Goal: Find specific page/section: Find specific page/section

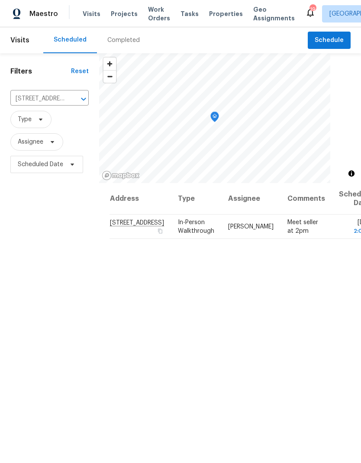
click at [151, 15] on span "Work Orders" at bounding box center [159, 13] width 22 height 17
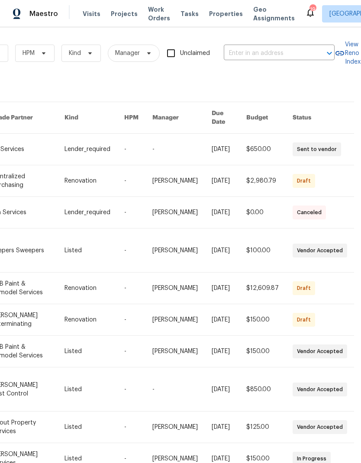
scroll to position [0, 142]
click at [253, 55] on input "text" at bounding box center [267, 53] width 87 height 13
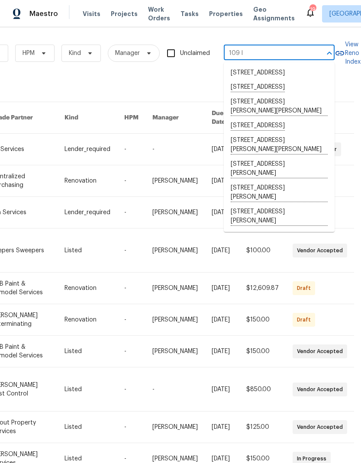
type input "109 la"
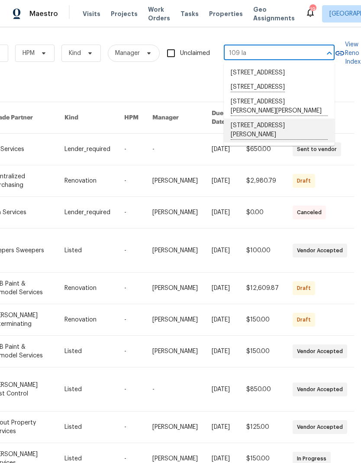
click at [241, 142] on li "109 Lakebrink Dr, Nashville, TN 37214" at bounding box center [279, 131] width 111 height 24
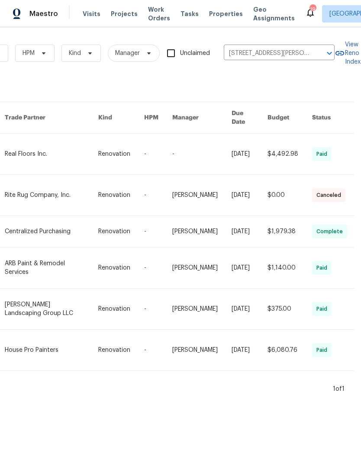
click at [70, 189] on link at bounding box center [51, 195] width 93 height 41
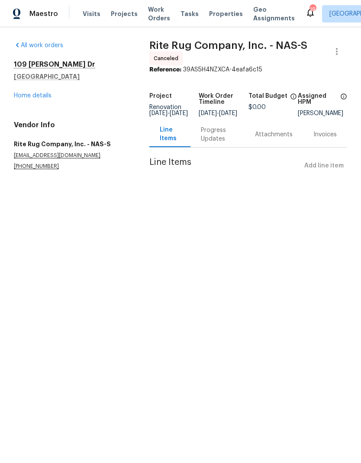
click at [34, 98] on link "Home details" at bounding box center [33, 96] width 38 height 6
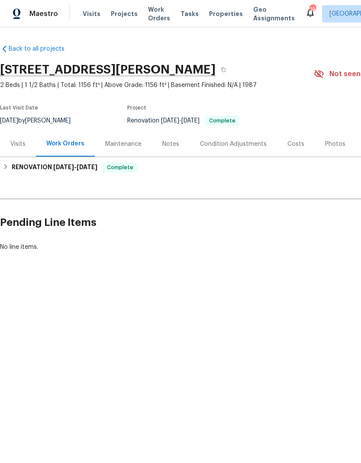
click at [322, 149] on div "Photos" at bounding box center [335, 144] width 41 height 26
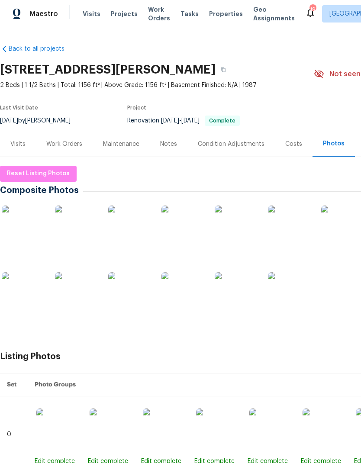
click at [14, 230] on img at bounding box center [23, 227] width 43 height 43
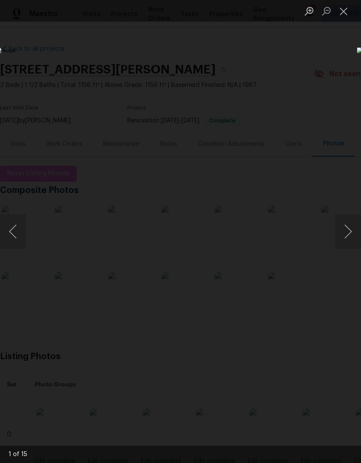
click at [350, 230] on button "Next image" at bounding box center [348, 231] width 26 height 35
click at [351, 222] on button "Next image" at bounding box center [348, 231] width 26 height 35
click at [351, 220] on button "Next image" at bounding box center [348, 231] width 26 height 35
click at [352, 226] on button "Next image" at bounding box center [348, 231] width 26 height 35
click at [347, 228] on button "Next image" at bounding box center [348, 231] width 26 height 35
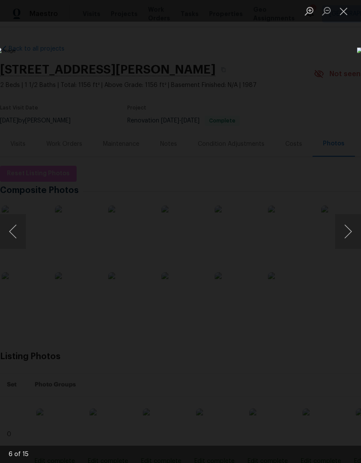
click at [348, 229] on button "Next image" at bounding box center [348, 231] width 26 height 35
click at [349, 235] on button "Next image" at bounding box center [348, 231] width 26 height 35
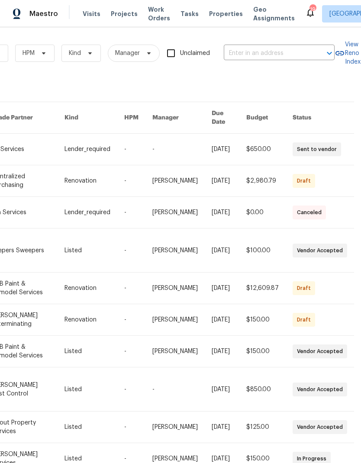
click at [244, 52] on input "text" at bounding box center [267, 53] width 87 height 13
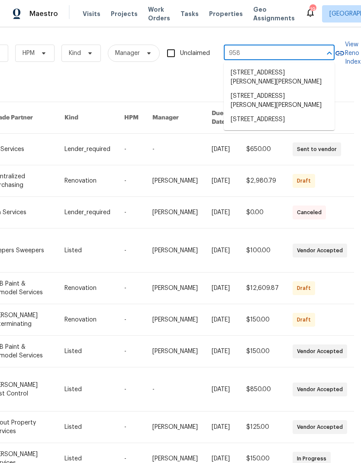
type input "958 c"
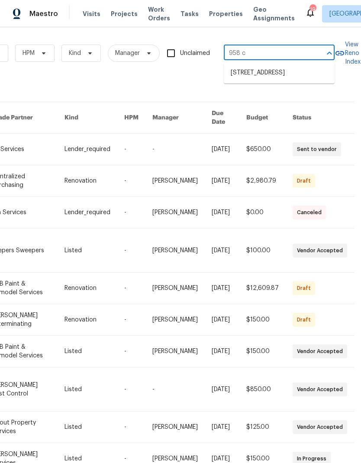
click at [275, 80] on li "[STREET_ADDRESS]" at bounding box center [279, 73] width 111 height 14
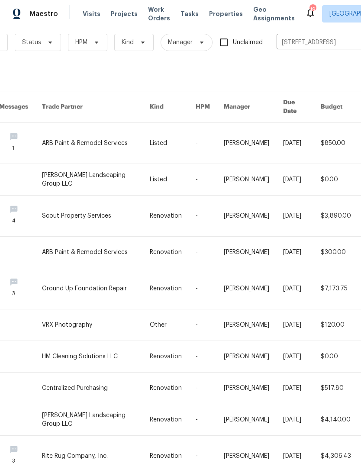
scroll to position [11, 87]
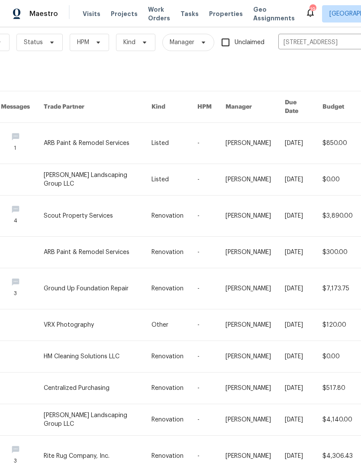
click at [181, 132] on link at bounding box center [174, 143] width 46 height 41
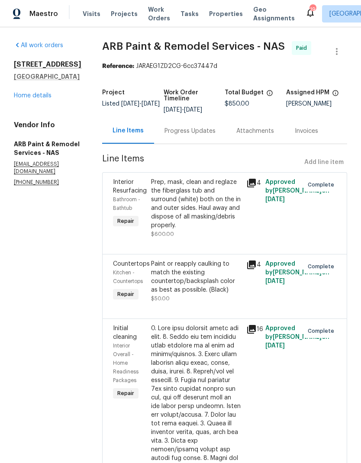
click at [33, 100] on div "[STREET_ADDRESS] Home details" at bounding box center [48, 80] width 68 height 40
click at [50, 99] on link "Home details" at bounding box center [33, 96] width 38 height 6
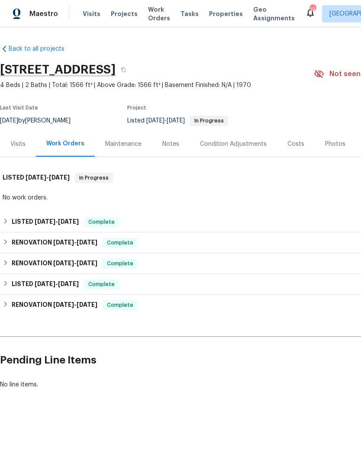
click at [320, 148] on div "Photos" at bounding box center [335, 144] width 41 height 26
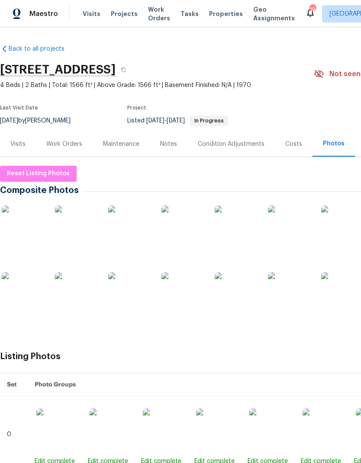
click at [150, 16] on span "Work Orders" at bounding box center [159, 13] width 22 height 17
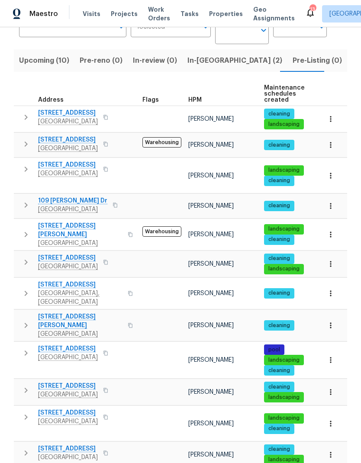
scroll to position [79, 0]
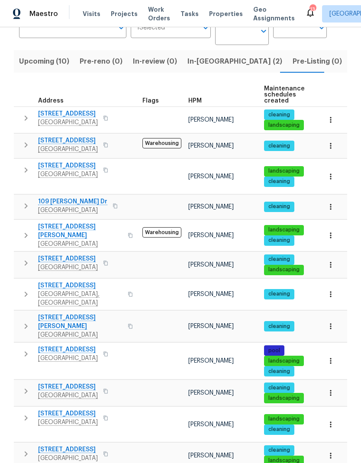
click at [23, 321] on icon "button" at bounding box center [26, 326] width 10 height 10
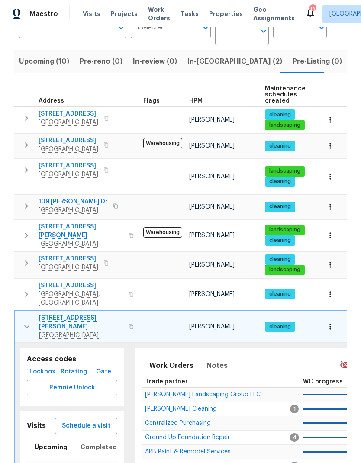
click at [40, 367] on span "Lockbox" at bounding box center [42, 372] width 24 height 11
